Goal: Information Seeking & Learning: Learn about a topic

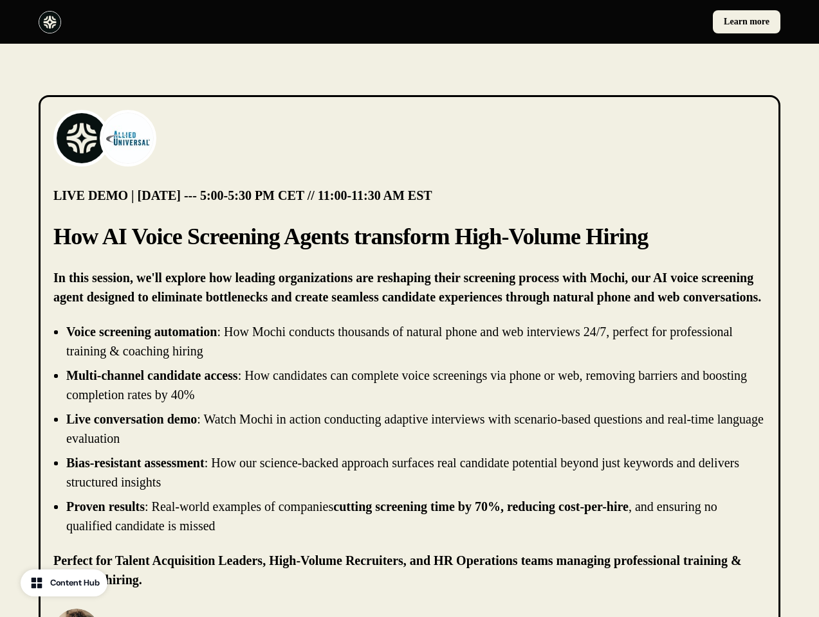
click at [409, 22] on div "Learn more" at bounding box center [409, 22] width 819 height 44
click at [221, 22] on div at bounding box center [222, 22] width 366 height 23
click at [597, 22] on div "Learn more" at bounding box center [598, 21] width 366 height 23
click at [82, 138] on img at bounding box center [81, 138] width 51 height 51
click at [128, 138] on img at bounding box center [127, 138] width 51 height 51
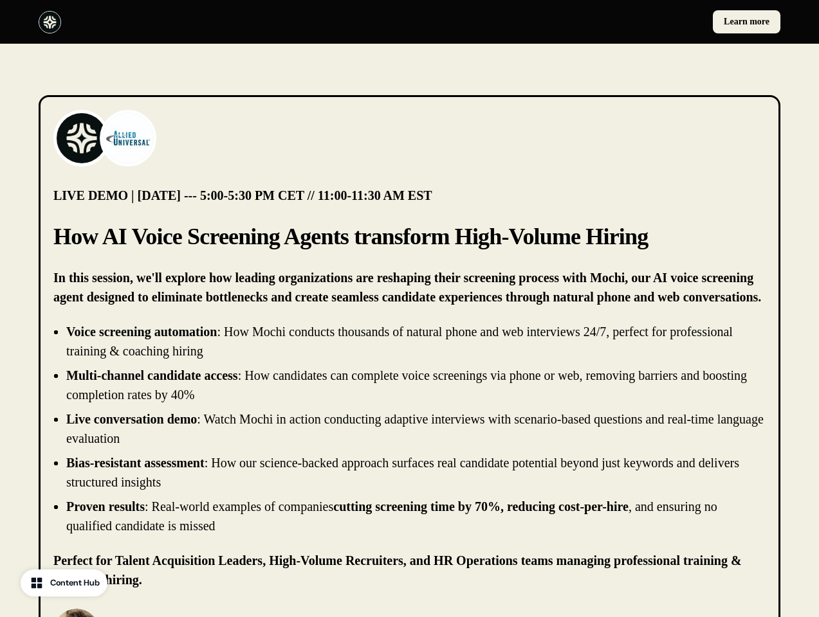
click at [409, 429] on li "Live conversation demo : Watch Mochi in action conducting adaptive interviews w…" at bounding box center [415, 429] width 699 height 39
